Goal: Information Seeking & Learning: Learn about a topic

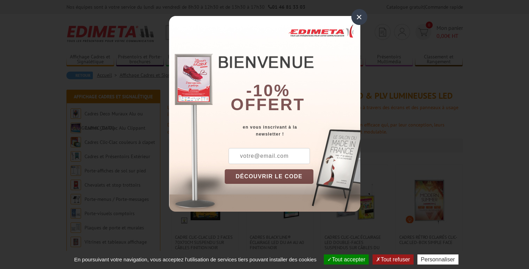
click at [360, 20] on div "×" at bounding box center [359, 17] width 16 height 16
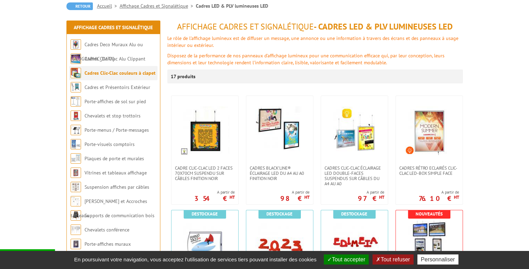
scroll to position [70, 0]
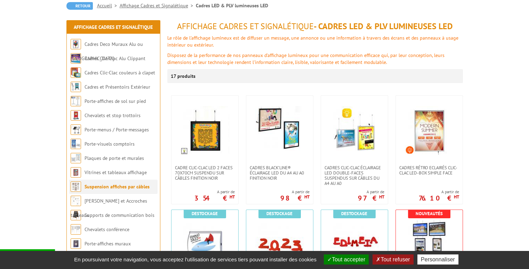
click at [97, 186] on link "Suspension affiches par câbles" at bounding box center [116, 187] width 65 height 6
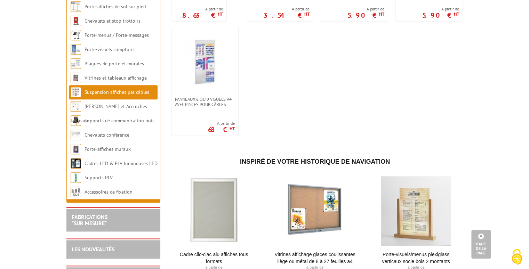
scroll to position [695, 0]
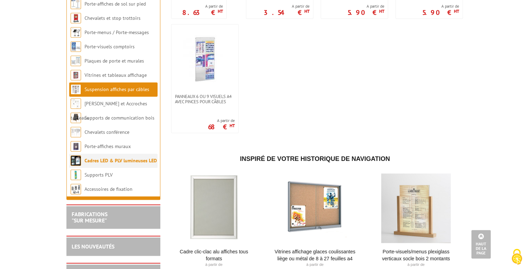
click at [140, 164] on link "Cadres LED & PLV lumineuses LED" at bounding box center [120, 160] width 72 height 6
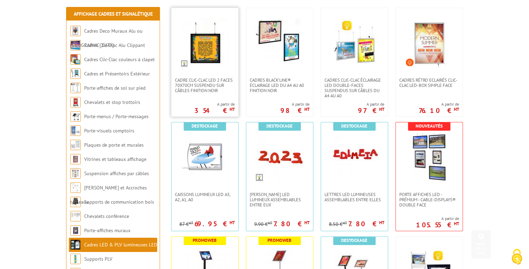
scroll to position [174, 0]
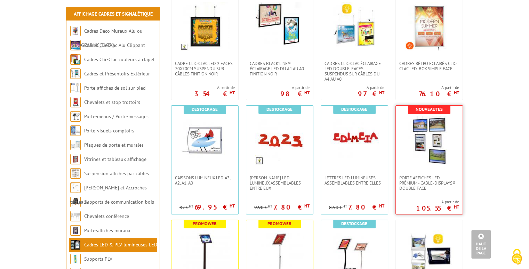
click at [419, 164] on img at bounding box center [429, 140] width 49 height 49
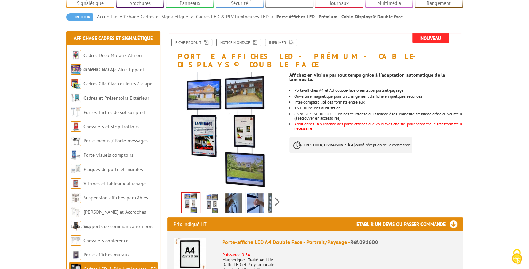
scroll to position [70, 0]
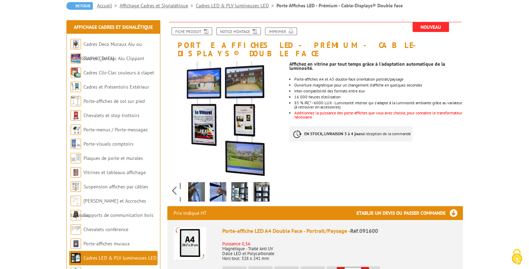
click at [277, 183] on div "Previous Next" at bounding box center [225, 190] width 117 height 24
click at [244, 185] on img at bounding box center [239, 193] width 17 height 22
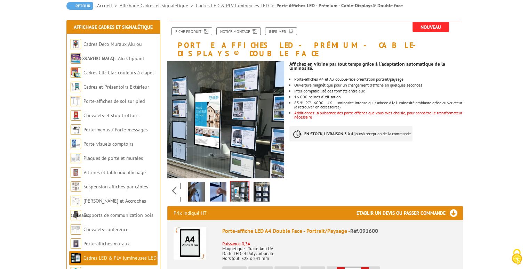
click at [252, 184] on link at bounding box center [260, 193] width 19 height 24
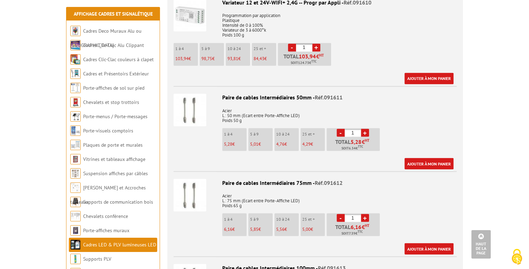
scroll to position [1217, 0]
